Goal: Obtain resource: Download file/media

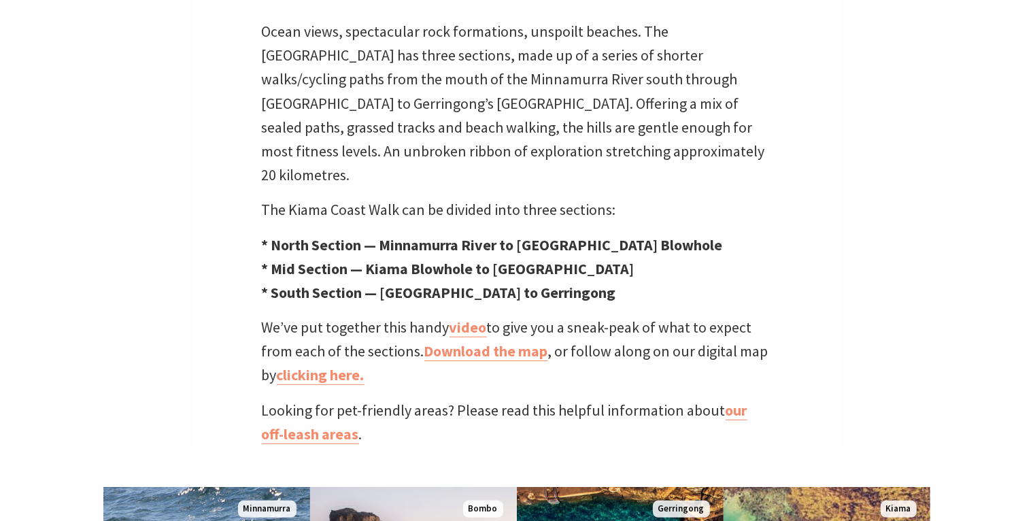
scroll to position [453, 0]
click at [493, 341] on link "Download the map" at bounding box center [486, 351] width 124 height 20
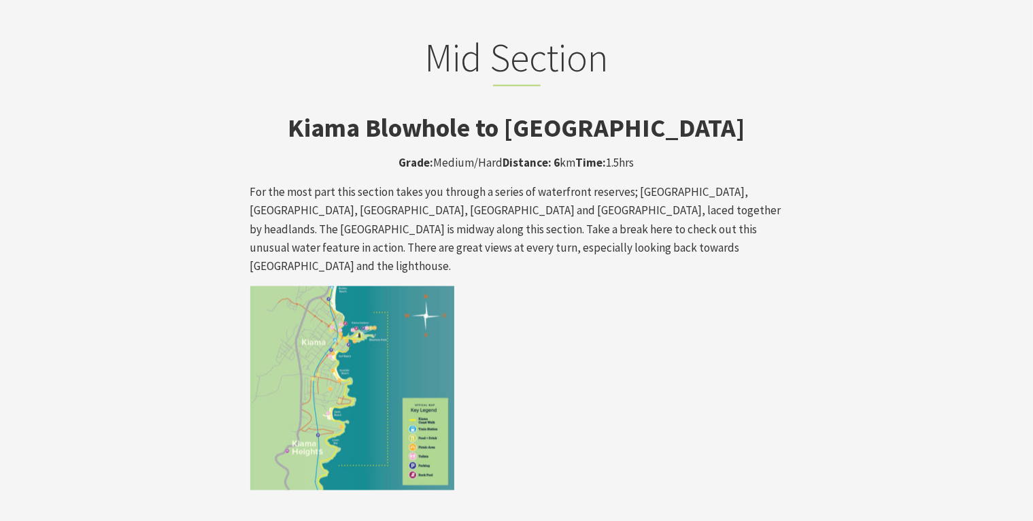
scroll to position [2265, 0]
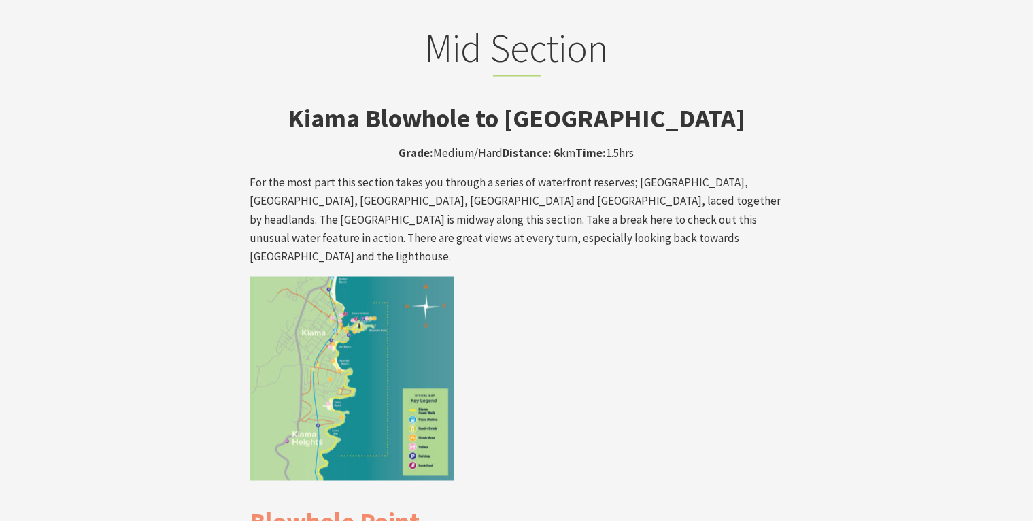
drag, startPoint x: 362, startPoint y: 271, endPoint x: 201, endPoint y: 281, distance: 162.1
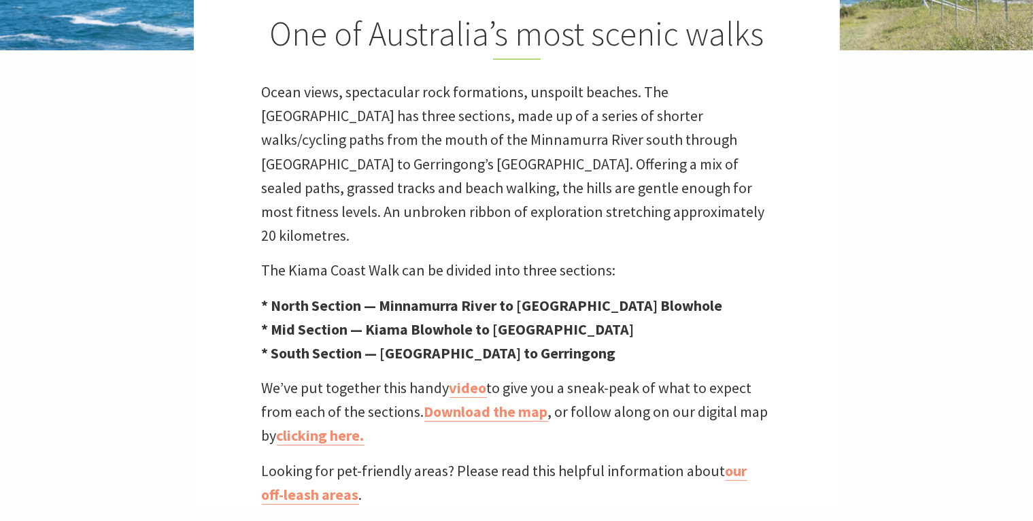
scroll to position [362, 0]
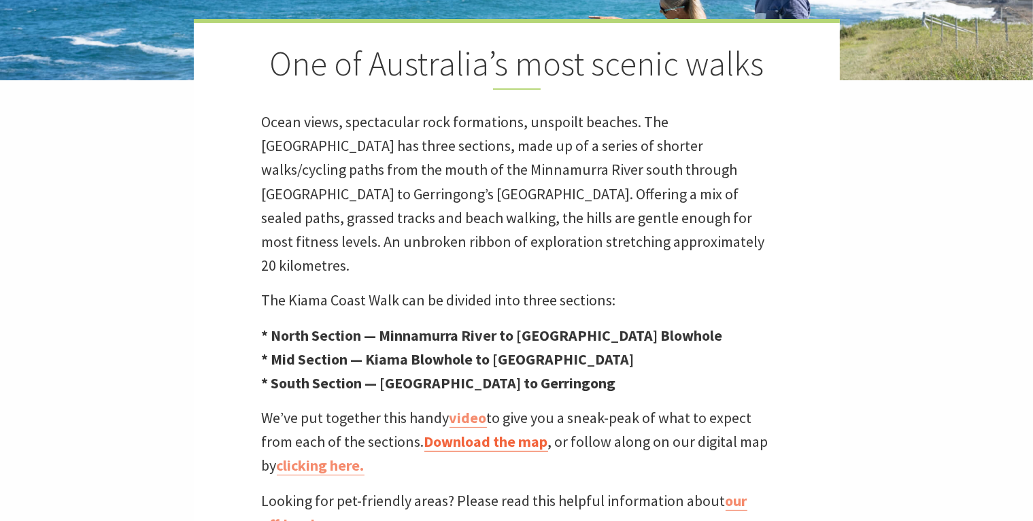
click at [485, 432] on link "Download the map" at bounding box center [486, 442] width 124 height 20
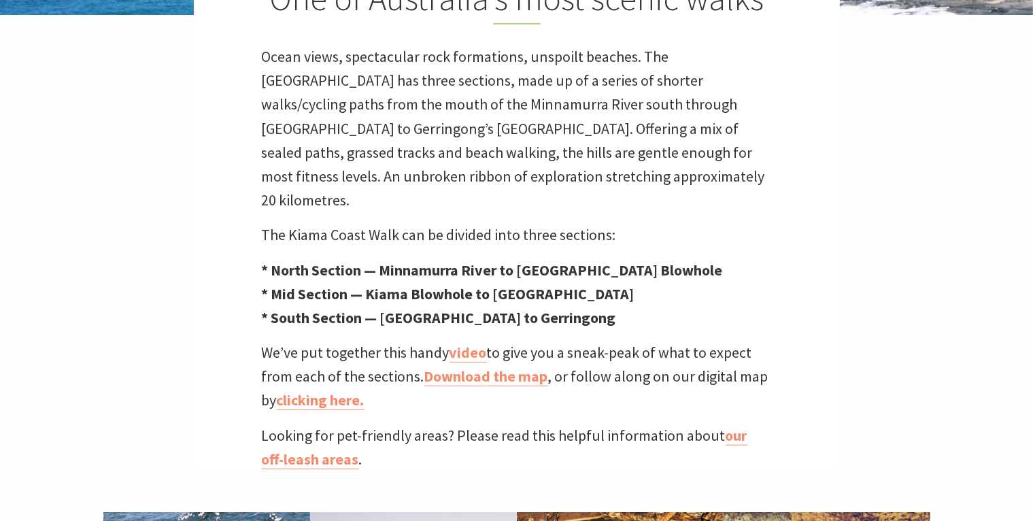
scroll to position [544, 0]
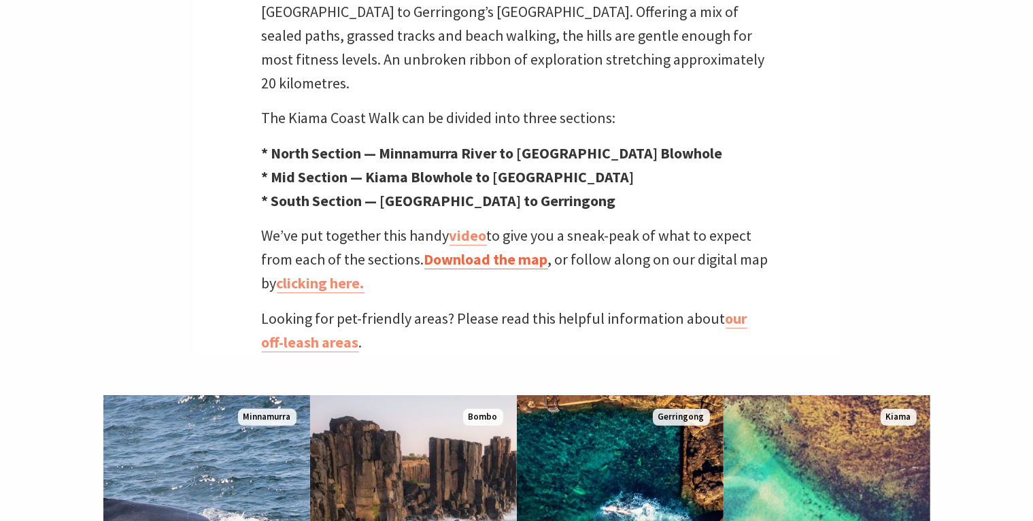
click at [472, 250] on link "Download the map" at bounding box center [486, 260] width 124 height 20
